Goal: Information Seeking & Learning: Learn about a topic

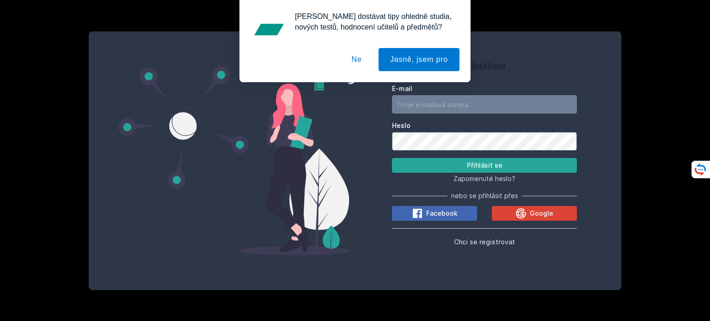
click at [558, 206] on div "Facebook Google" at bounding box center [484, 213] width 185 height 15
click at [555, 213] on button "Google" at bounding box center [533, 213] width 85 height 15
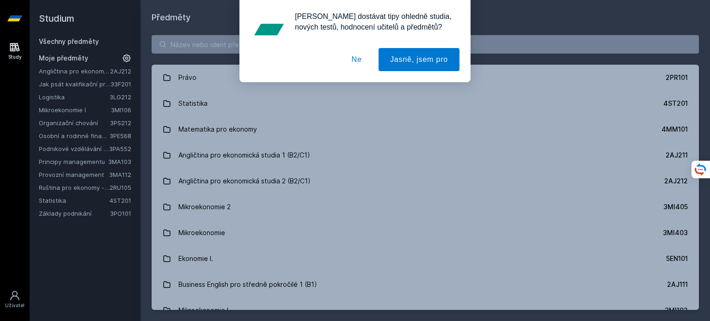
click at [364, 62] on button "Ne" at bounding box center [356, 59] width 33 height 23
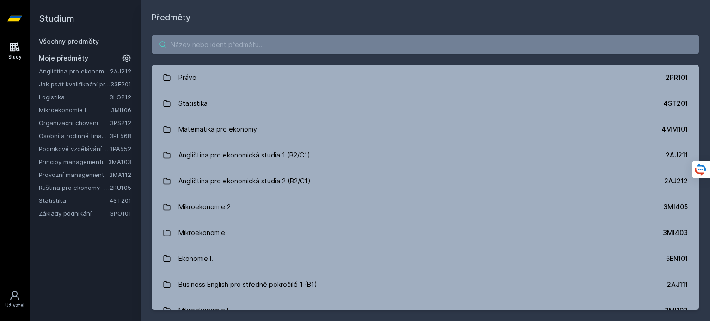
click at [349, 40] on input "search" at bounding box center [425, 44] width 547 height 18
paste input "3LG626"
type input "3LG626"
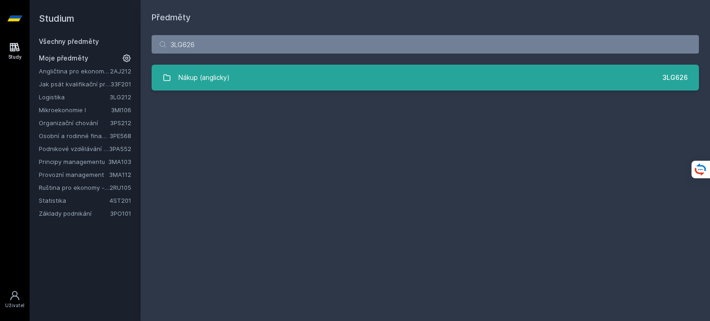
click at [338, 85] on link "Nákup (anglicky) 3LG626" at bounding box center [425, 78] width 547 height 26
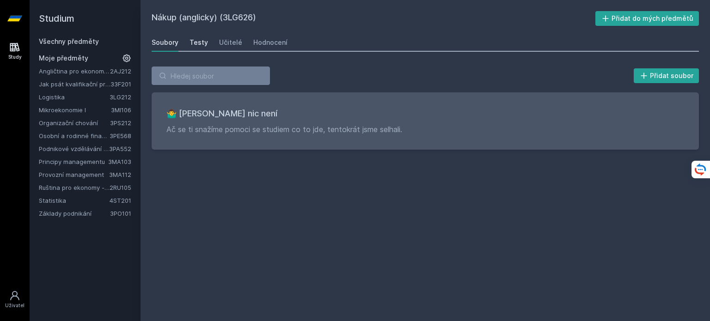
click at [200, 41] on div "Testy" at bounding box center [198, 42] width 18 height 9
drag, startPoint x: 213, startPoint y: 41, endPoint x: 237, endPoint y: 39, distance: 23.6
click at [237, 39] on div "Soubory Testy Učitelé Hodnocení" at bounding box center [425, 42] width 547 height 18
click at [237, 39] on div "Učitelé" at bounding box center [230, 42] width 23 height 9
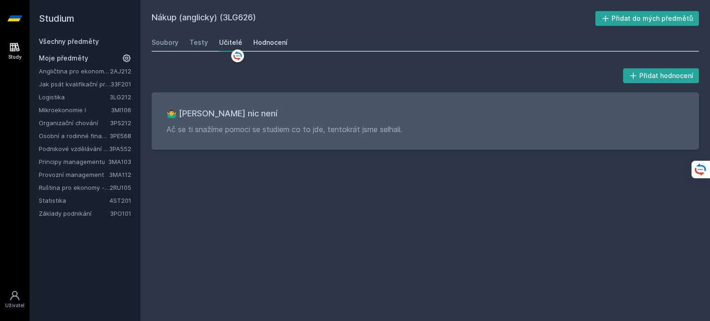
click at [264, 40] on div "Hodnocení" at bounding box center [270, 42] width 34 height 9
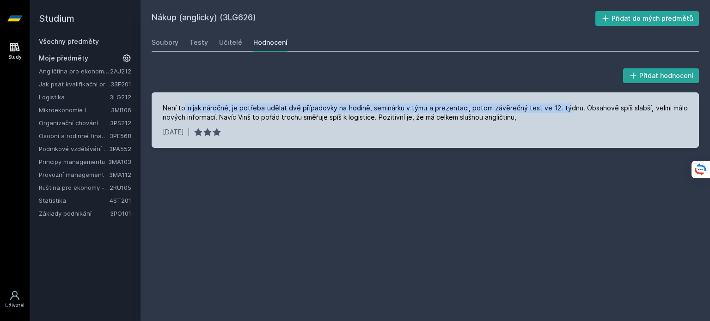
drag, startPoint x: 184, startPoint y: 106, endPoint x: 574, endPoint y: 109, distance: 390.3
click at [574, 109] on div "Není to nijak náročné, je potřeba udělat dvě případovky na hodině, seminárku v …" at bounding box center [425, 112] width 525 height 18
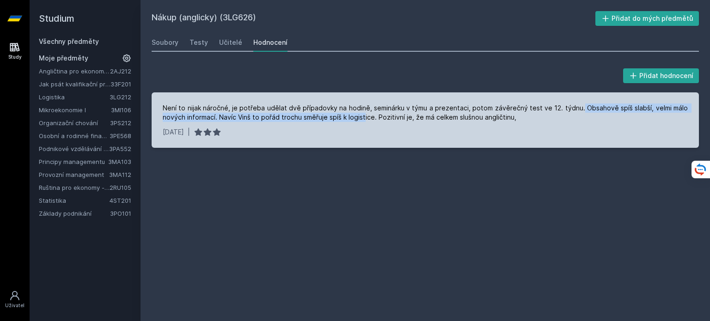
drag, startPoint x: 583, startPoint y: 109, endPoint x: 362, endPoint y: 118, distance: 221.4
click at [362, 118] on div "Není to nijak náročné, je potřeba udělat dvě případovky na hodině, seminárku v …" at bounding box center [425, 112] width 525 height 18
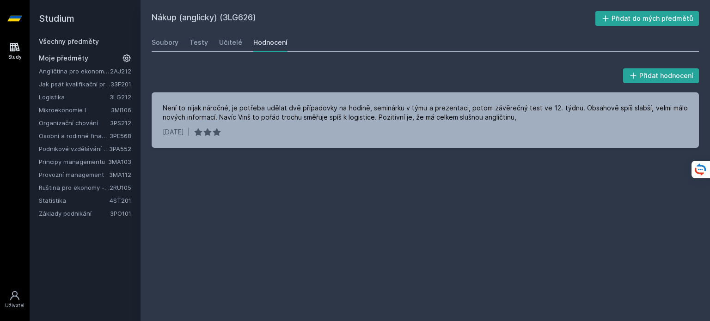
click at [85, 40] on link "Všechny předměty" at bounding box center [69, 41] width 60 height 8
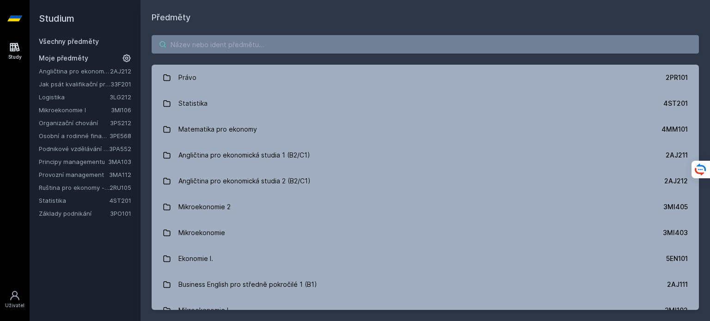
paste input "3MG322"
click at [291, 45] on input "3MG322" at bounding box center [425, 44] width 547 height 18
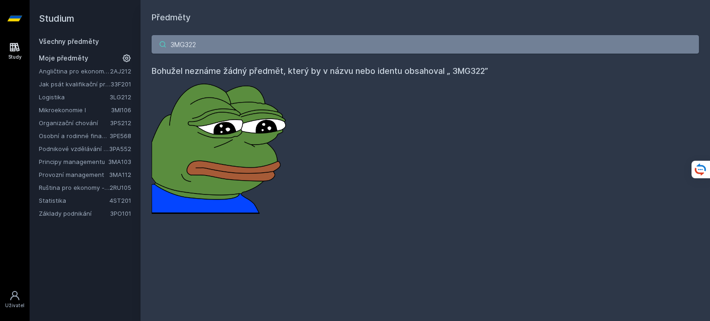
type input "3MG322"
